Goal: Transaction & Acquisition: Purchase product/service

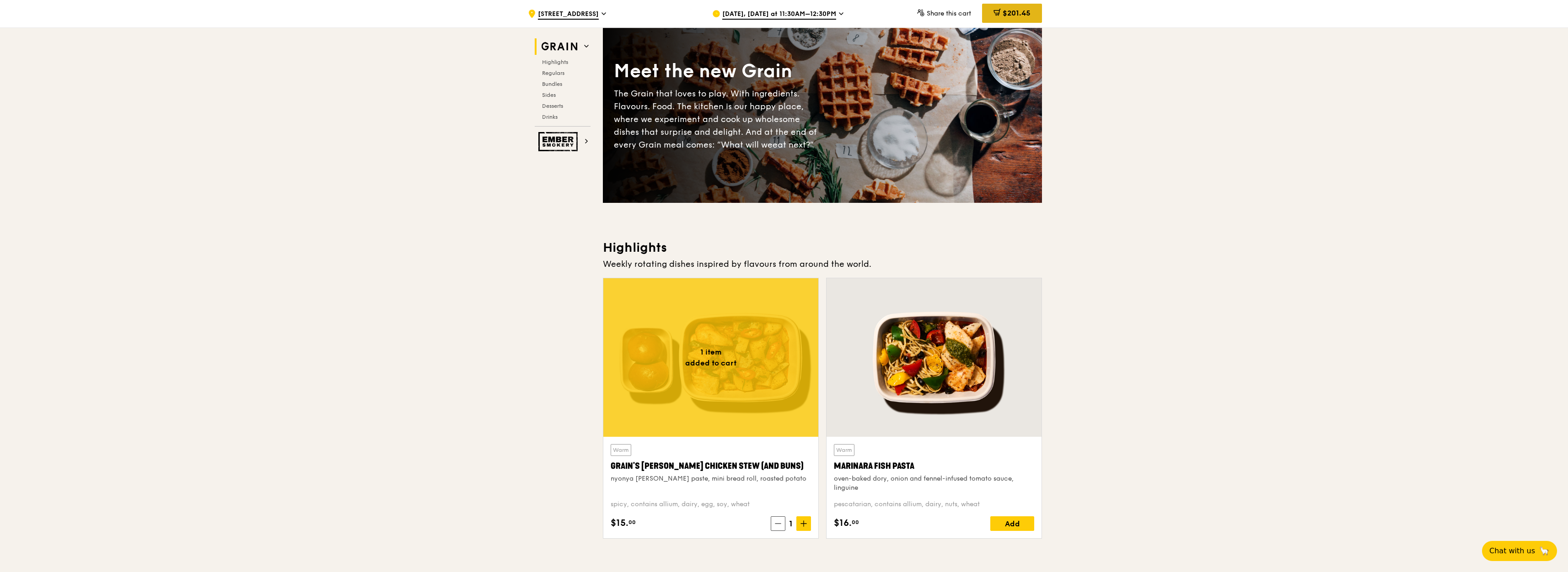
click at [998, 13] on icon at bounding box center [996, 12] width 7 height 7
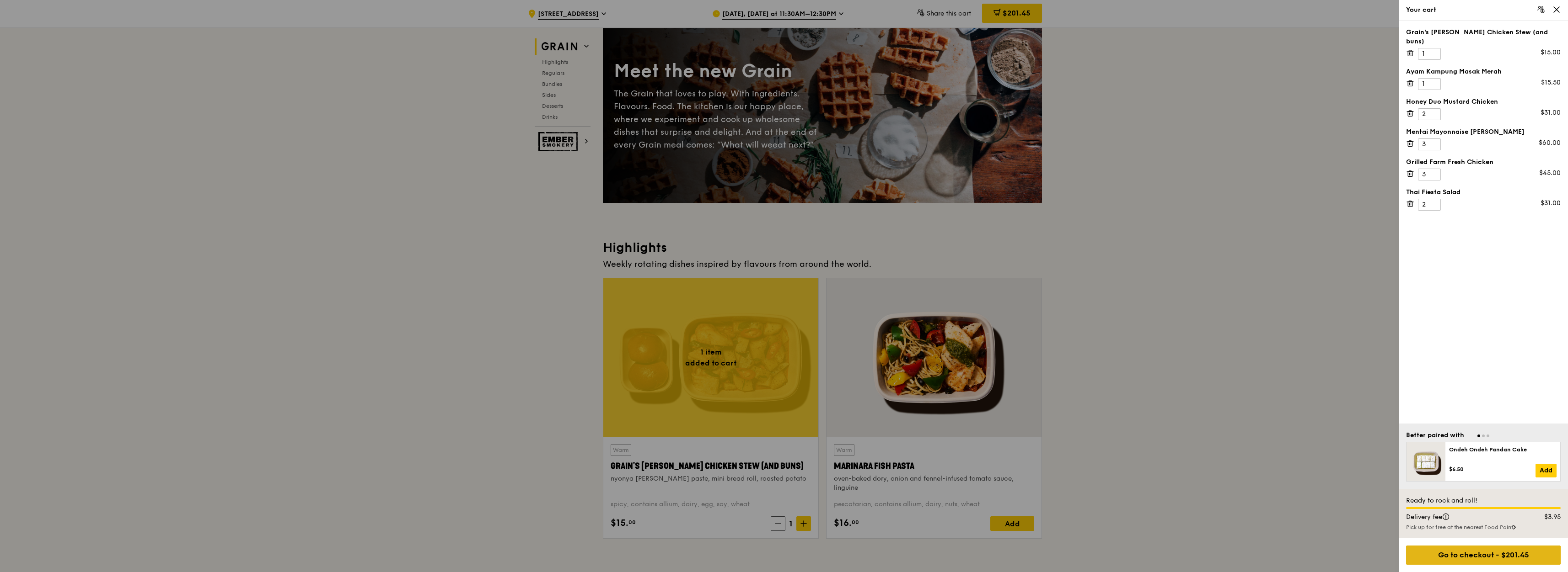
click at [1477, 561] on div "Go to checkout - $201.45" at bounding box center [1483, 556] width 155 height 19
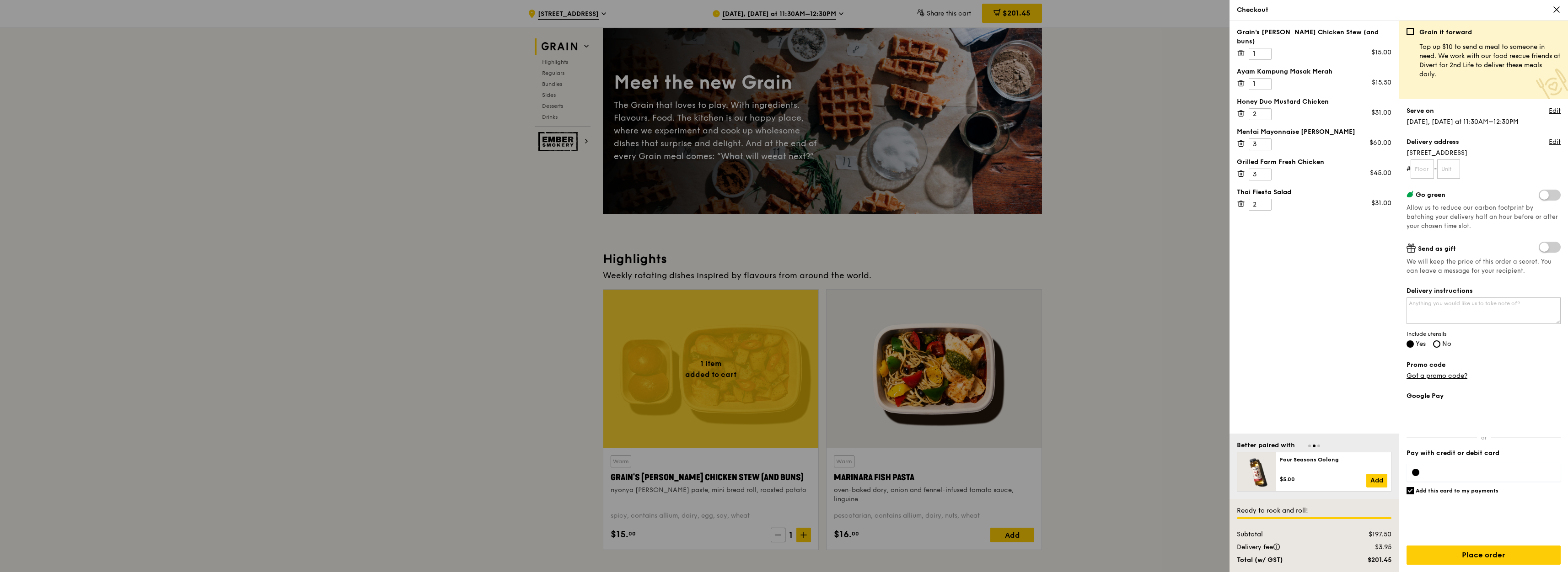
scroll to position [109, 0]
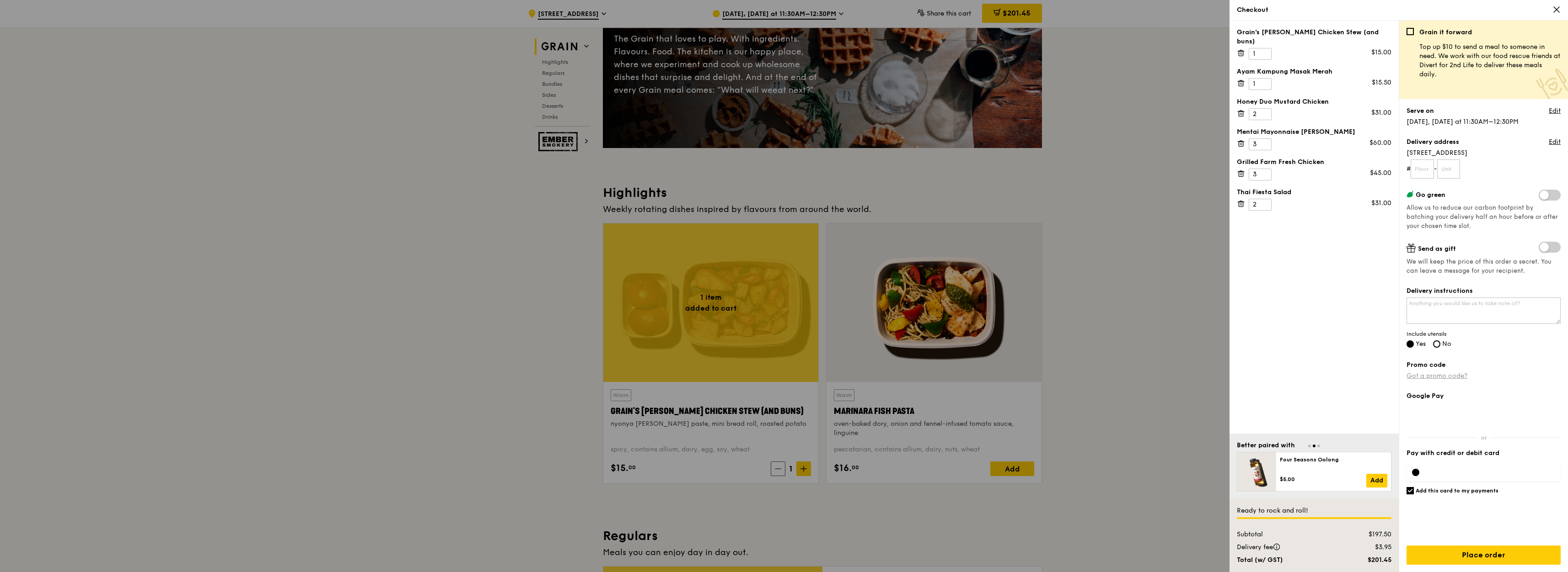
click at [1450, 374] on link "Got a promo code?" at bounding box center [1437, 376] width 61 height 8
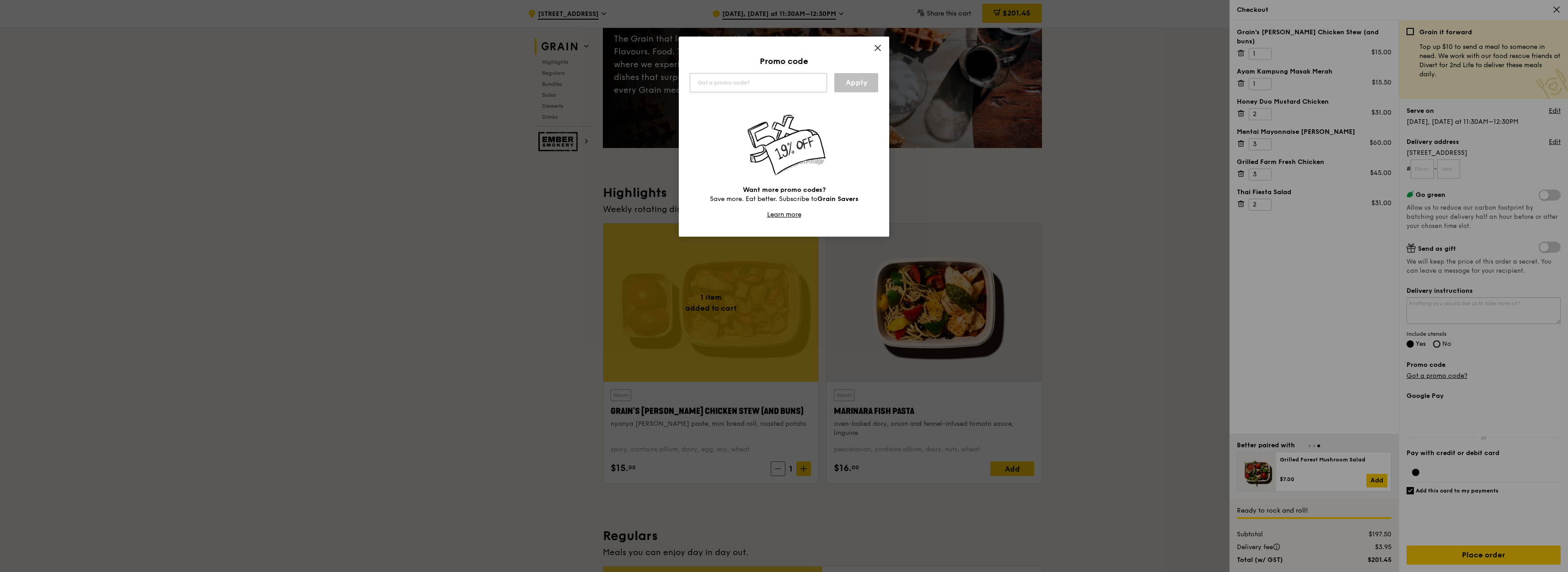
click at [779, 84] on input "text" at bounding box center [758, 82] width 137 height 19
click at [862, 80] on link "Apply" at bounding box center [856, 82] width 44 height 19
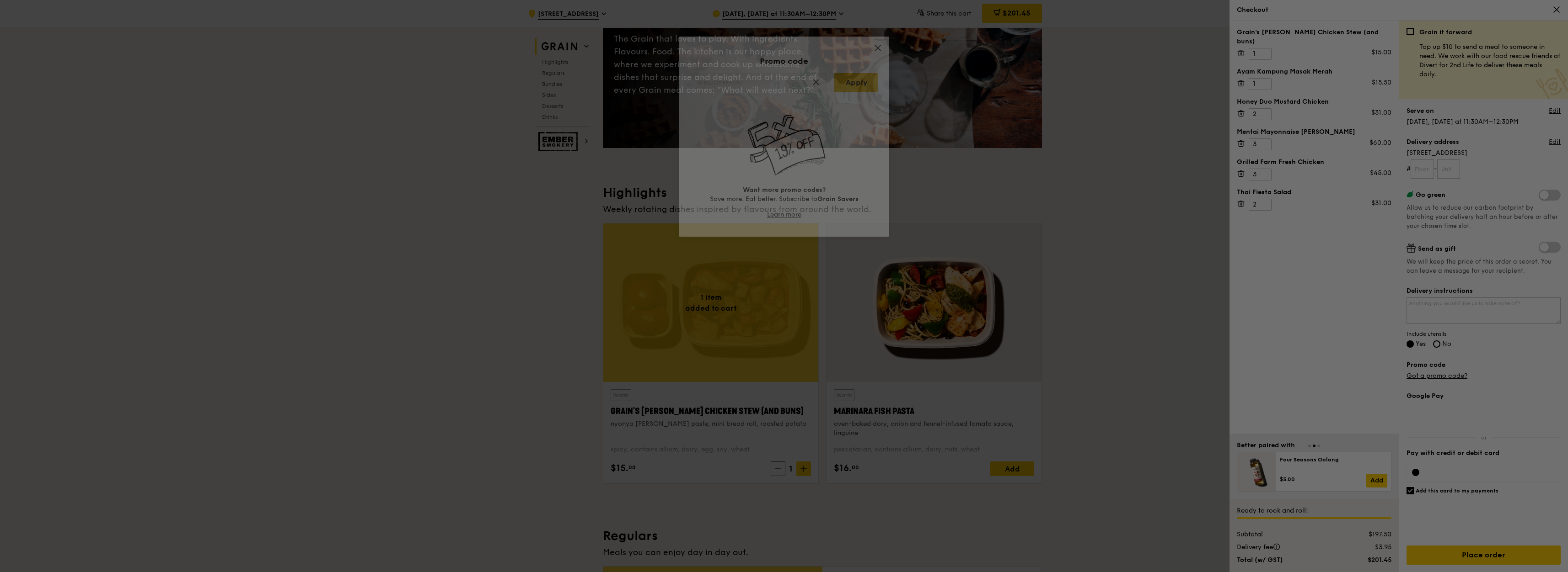
type input "WELCOMEFEAST"
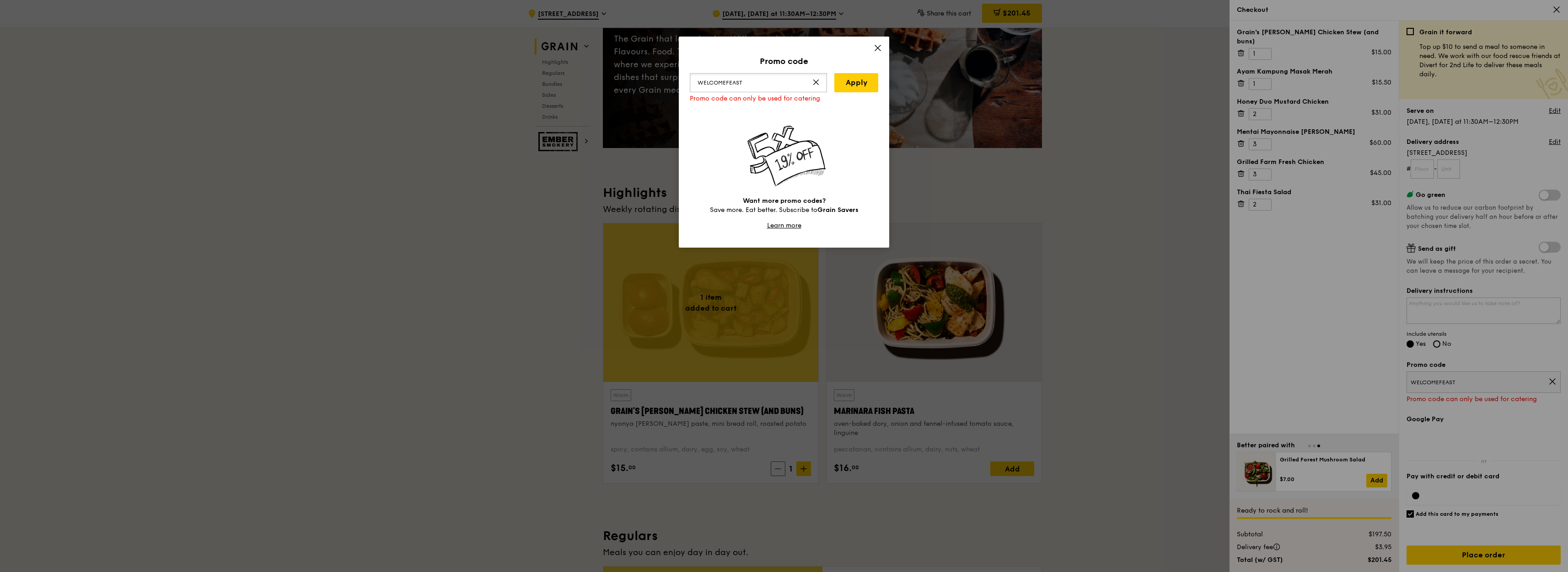
click at [820, 84] on input "WELCOMEFEAST" at bounding box center [758, 82] width 137 height 19
click at [800, 82] on input "WELCOMEFEAST" at bounding box center [758, 82] width 137 height 19
click at [814, 84] on icon at bounding box center [816, 82] width 7 height 7
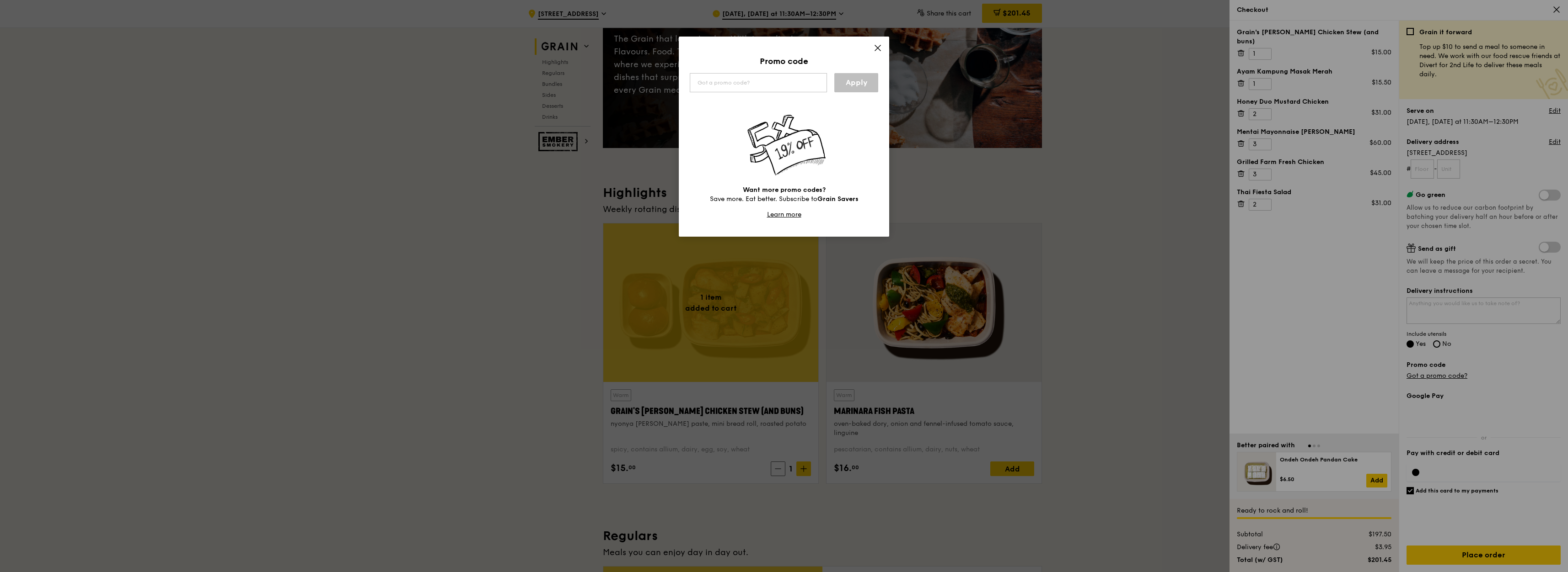
click at [881, 49] on icon at bounding box center [877, 48] width 8 height 8
